Goal: Information Seeking & Learning: Check status

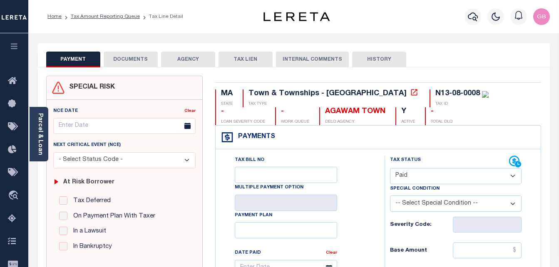
select select "PYD"
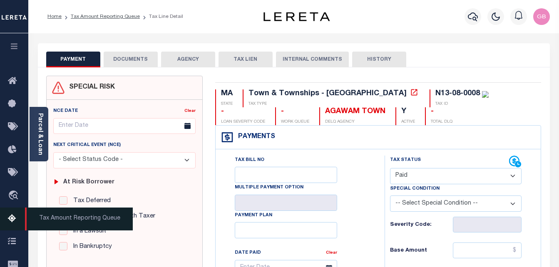
click at [16, 216] on icon at bounding box center [14, 219] width 13 height 10
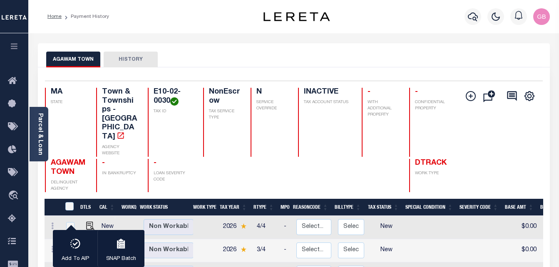
click at [298, 160] on div at bounding box center [325, 175] width 54 height 33
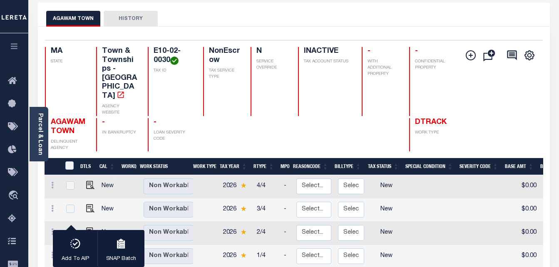
scroll to position [42, 0]
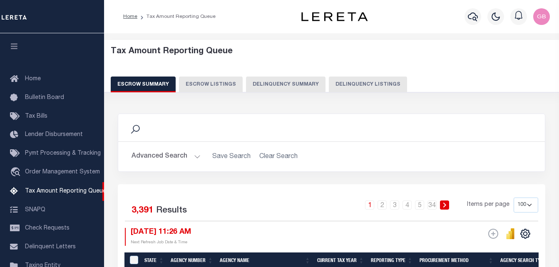
select select "100"
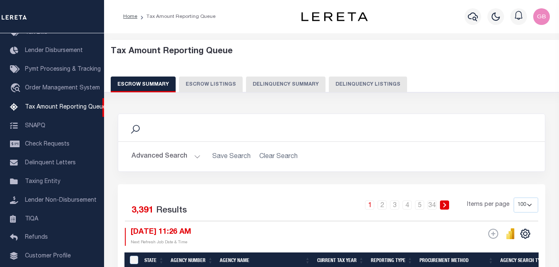
click at [367, 84] on button "Delinquency Listings" at bounding box center [368, 85] width 78 height 16
select select "100"
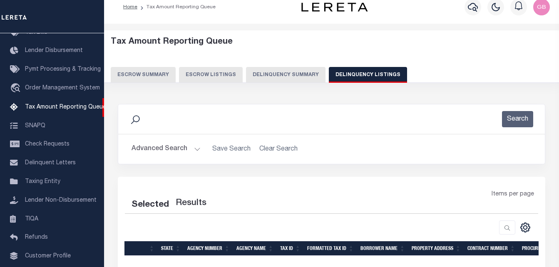
scroll to position [42, 0]
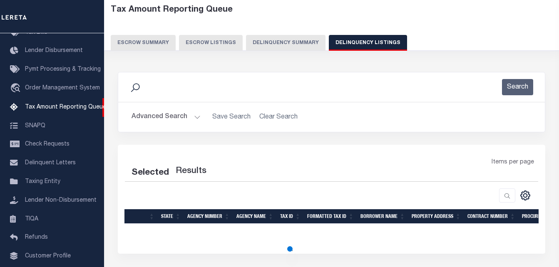
select select "100"
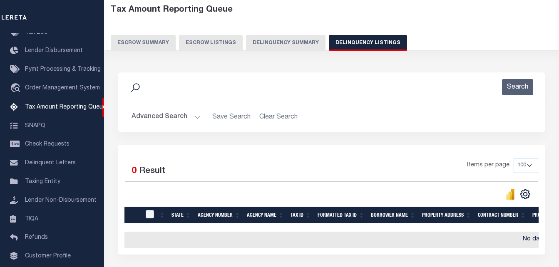
click at [199, 118] on button "Advanced Search" at bounding box center [166, 117] width 69 height 16
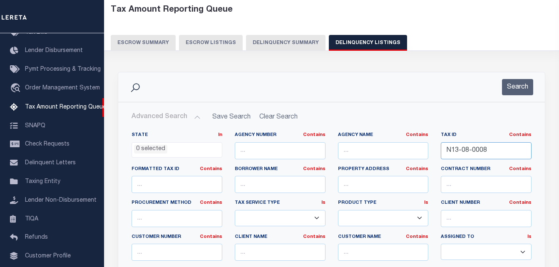
click at [471, 155] on input "N13-08-0008" at bounding box center [486, 150] width 91 height 17
paste input "278C-08-01"
type input "278C-08-01"
click at [520, 91] on button "Search" at bounding box center [517, 87] width 31 height 16
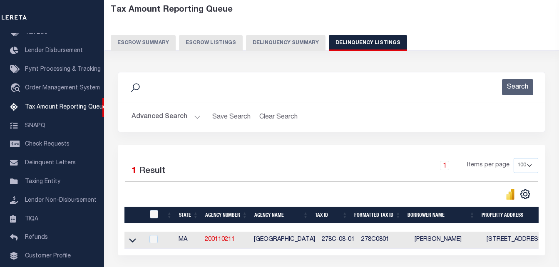
scroll to position [112, 0]
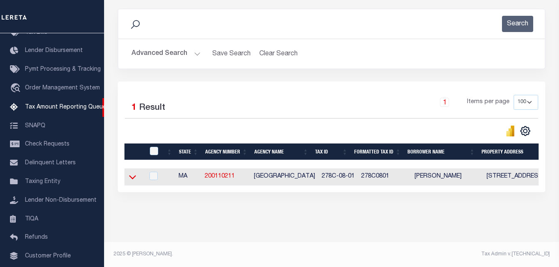
click at [129, 173] on icon at bounding box center [132, 177] width 7 height 9
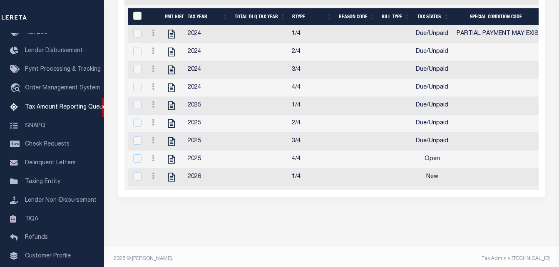
scroll to position [238, 0]
